Goal: Task Accomplishment & Management: Manage account settings

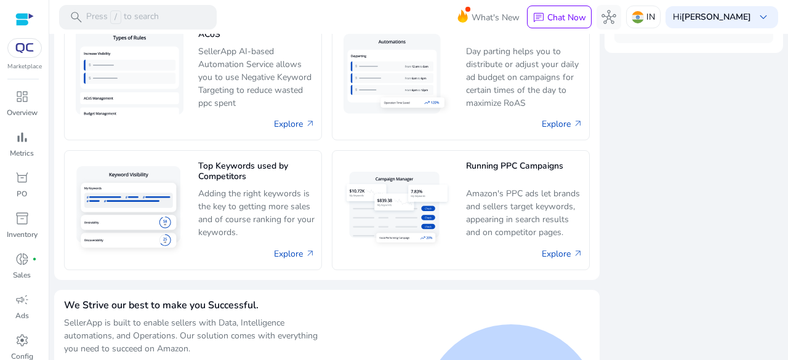
scroll to position [684, 0]
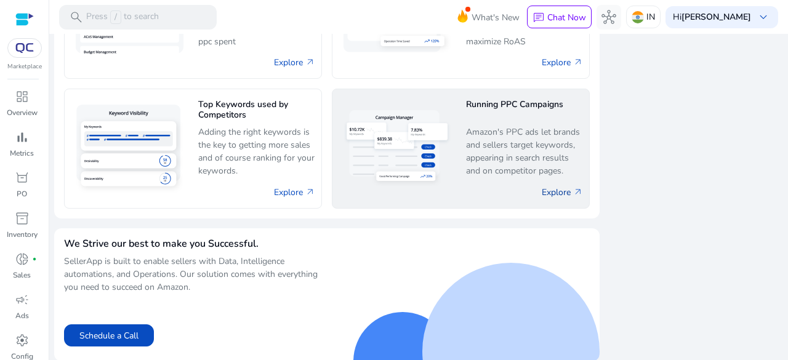
click at [543, 190] on link "Explore arrow_outward" at bounding box center [561, 192] width 41 height 13
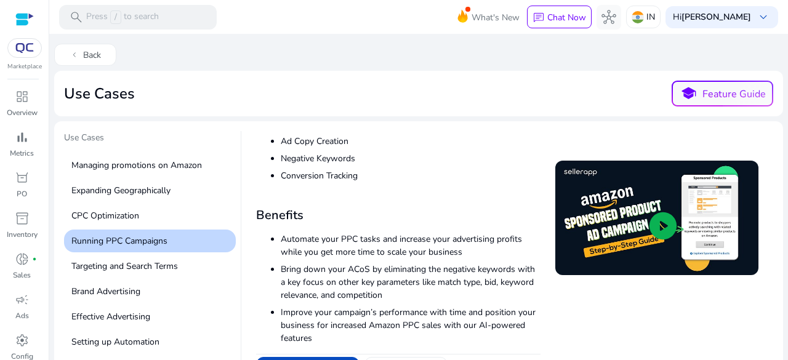
scroll to position [246, 0]
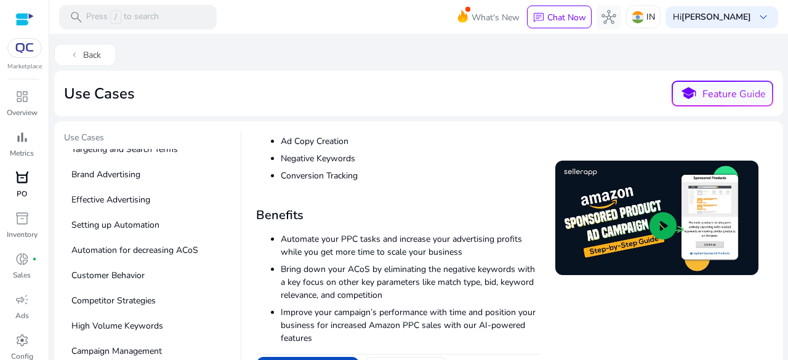
click at [15, 197] on link "orders [PERSON_NAME]" at bounding box center [22, 188] width 44 height 41
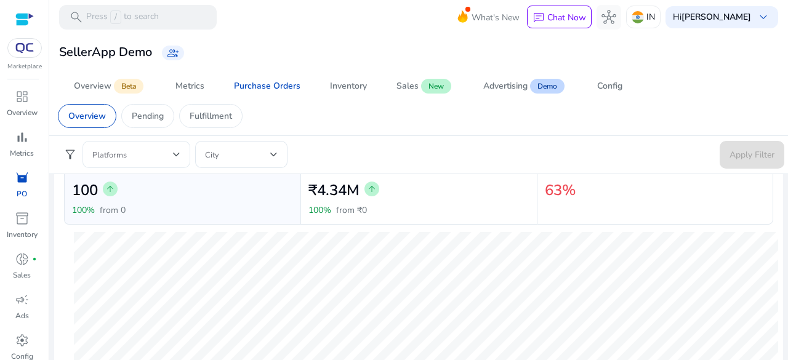
click at [149, 143] on div at bounding box center [136, 154] width 88 height 27
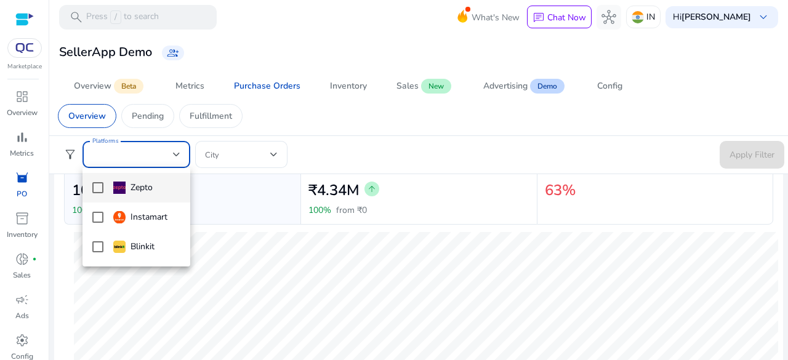
click at [205, 151] on div at bounding box center [394, 180] width 788 height 360
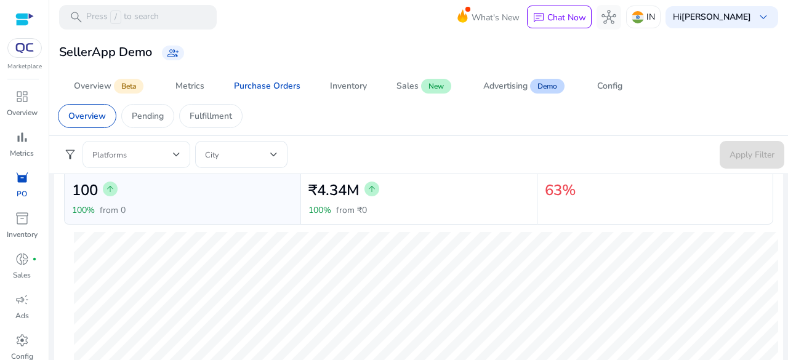
click at [187, 152] on div "Platforms" at bounding box center [136, 154] width 108 height 27
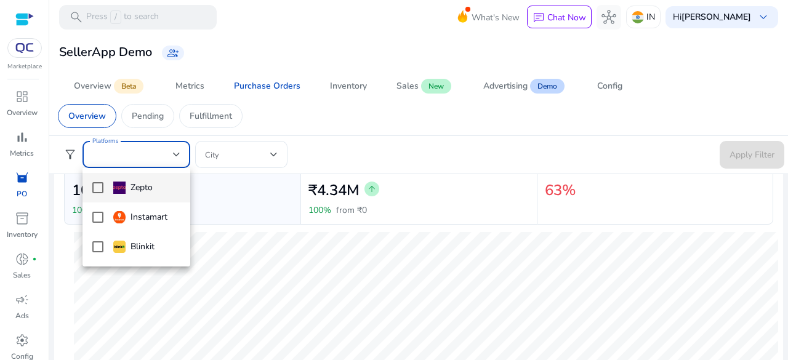
click at [231, 153] on div at bounding box center [394, 180] width 788 height 360
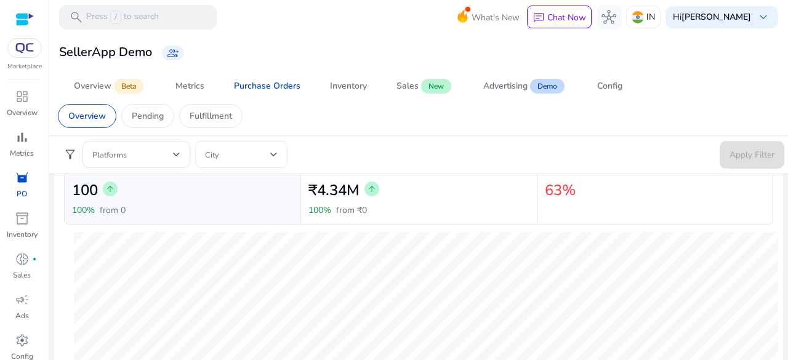
click at [278, 154] on div "City" at bounding box center [241, 154] width 92 height 27
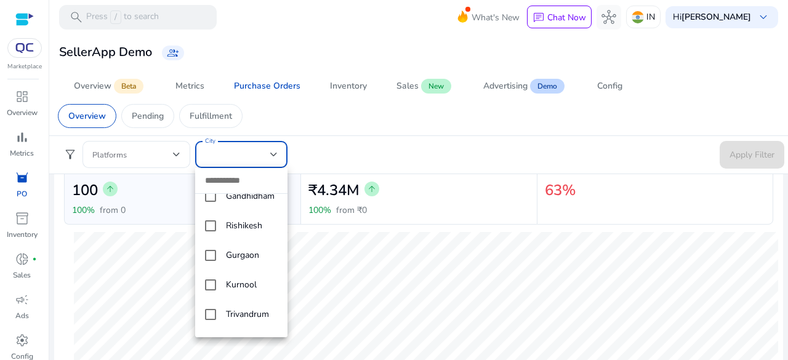
scroll to position [800, 0]
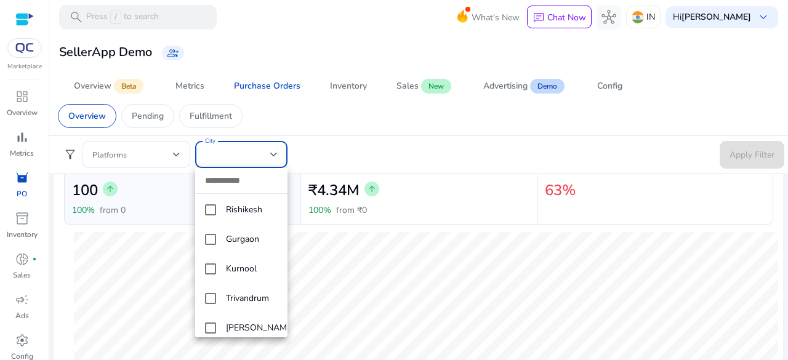
click at [334, 231] on div at bounding box center [394, 180] width 788 height 360
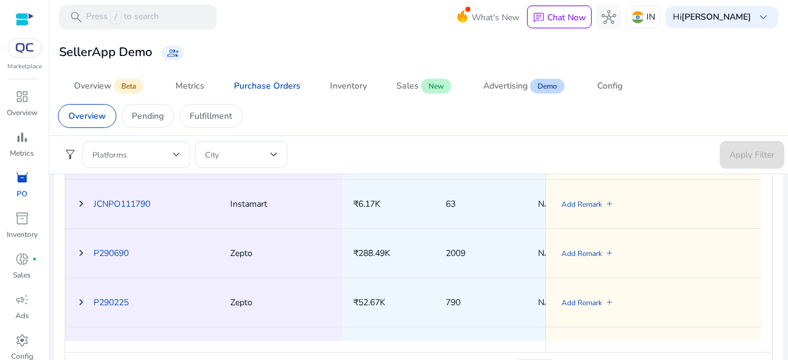
scroll to position [0, 0]
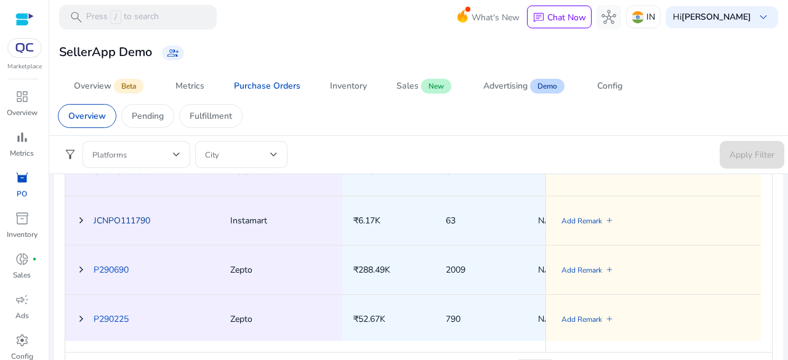
click at [94, 223] on link "JCNPO111790" at bounding box center [122, 221] width 57 height 12
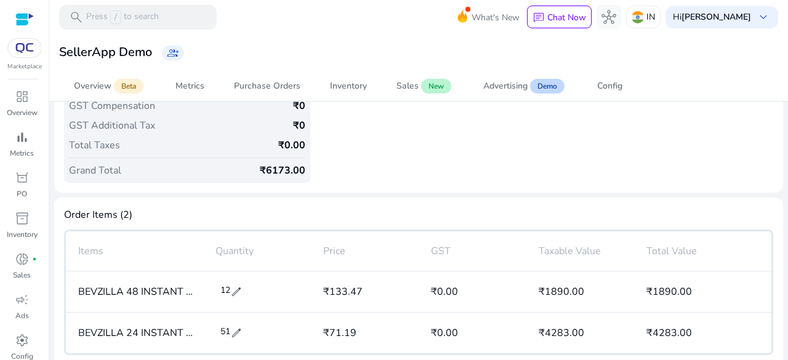
scroll to position [258, 0]
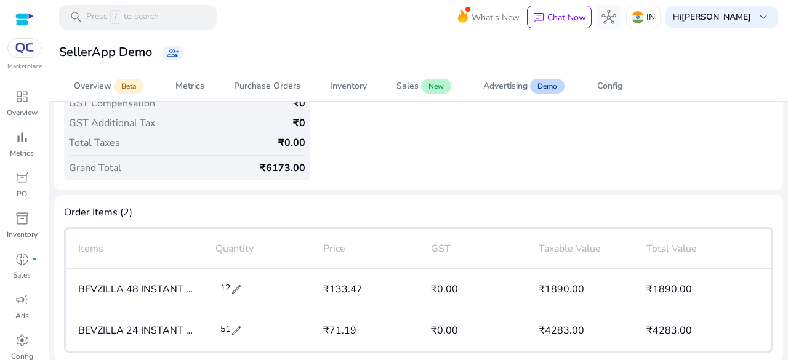
click at [233, 286] on span "edit" at bounding box center [236, 289] width 12 height 12
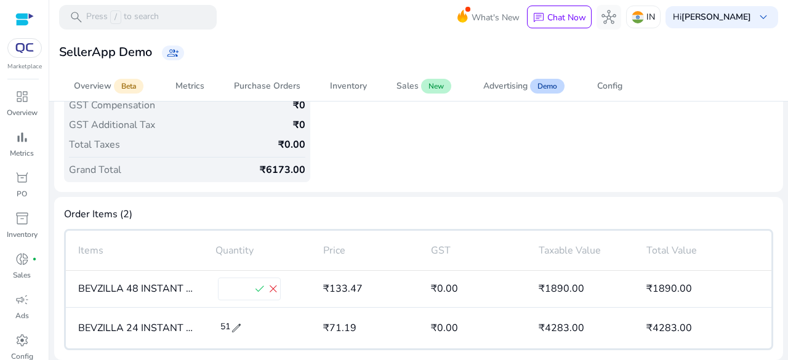
scroll to position [254, 0]
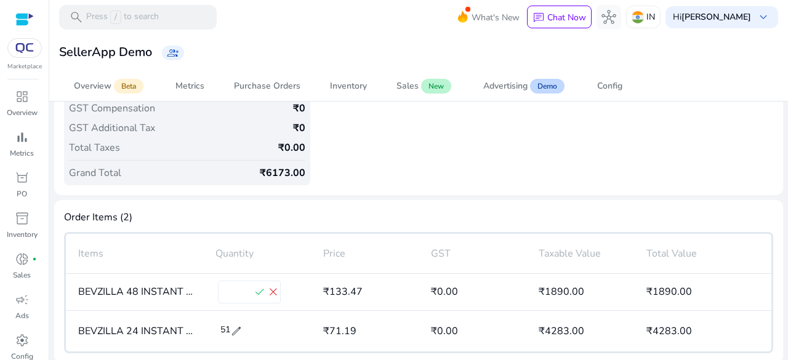
drag, startPoint x: 231, startPoint y: 290, endPoint x: 293, endPoint y: 295, distance: 62.4
click at [231, 290] on input "**" at bounding box center [235, 292] width 34 height 20
type input "*"
type input "***"
click at [255, 292] on span "check" at bounding box center [260, 293] width 14 height 14
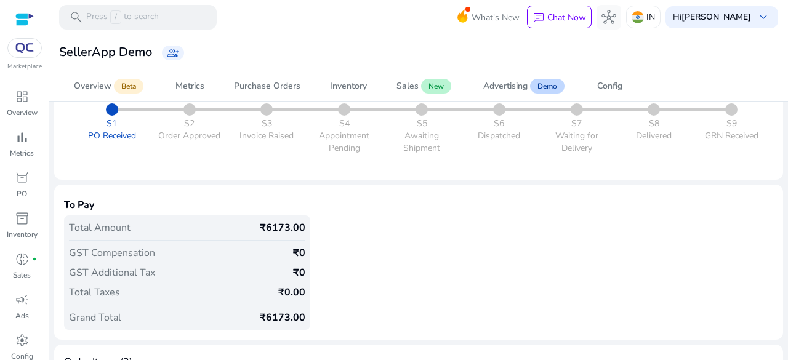
scroll to position [0, 0]
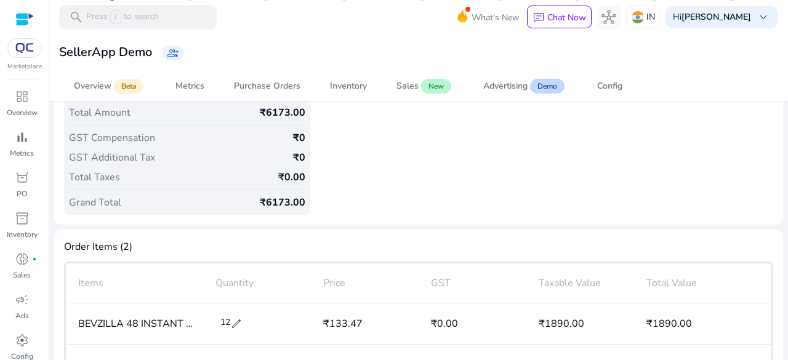
scroll to position [258, 0]
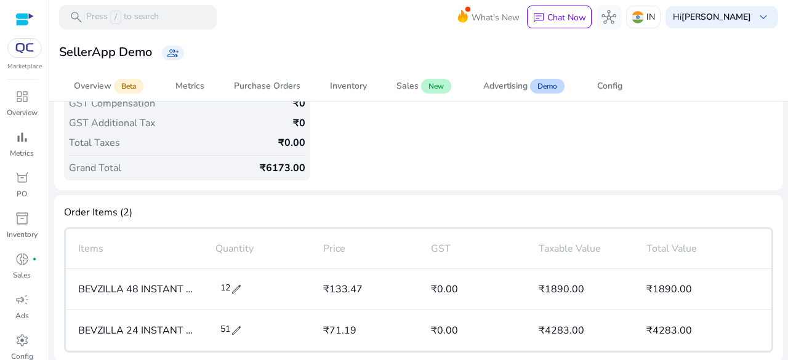
drag, startPoint x: 461, startPoint y: 241, endPoint x: 420, endPoint y: 198, distance: 59.6
click at [420, 199] on mat-card "Order Items (2) Items Quantity Price GST Taxable Value Total Value BEVZILLA 48 …" at bounding box center [418, 278] width 729 height 167
